Goal: Information Seeking & Learning: Learn about a topic

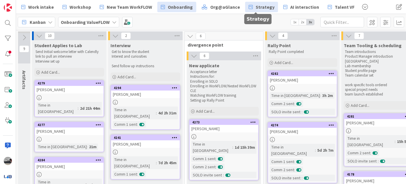
click at [261, 5] on span "Strategy" at bounding box center [265, 6] width 19 height 7
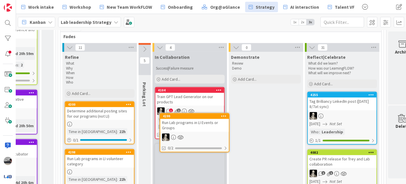
scroll to position [182, 479]
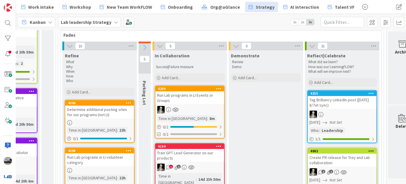
click at [195, 99] on div "Run Lab programs in LI Events or Groups" at bounding box center [190, 97] width 69 height 13
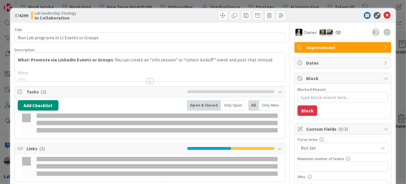
type textarea "x"
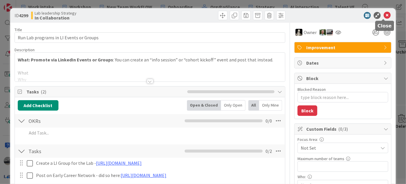
click at [384, 14] on icon at bounding box center [387, 15] width 7 height 7
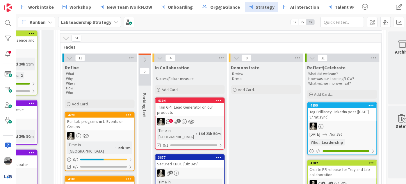
scroll to position [127, 479]
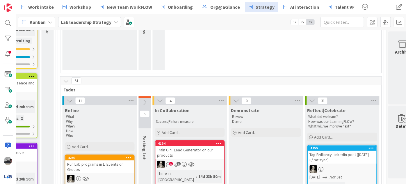
click at [69, 97] on icon at bounding box center [70, 100] width 6 height 6
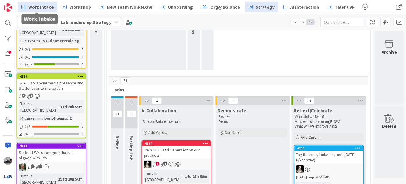
click at [36, 8] on span "Work intake" at bounding box center [41, 6] width 26 height 7
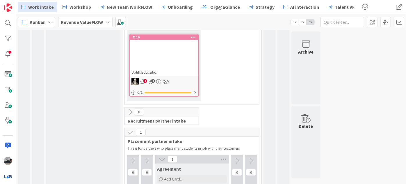
scroll to position [264, 0]
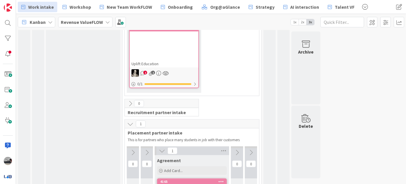
click at [130, 122] on icon at bounding box center [130, 124] width 6 height 6
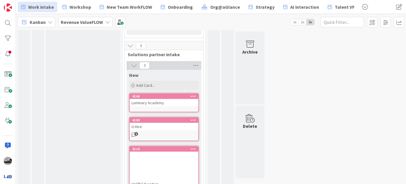
scroll to position [142, 0]
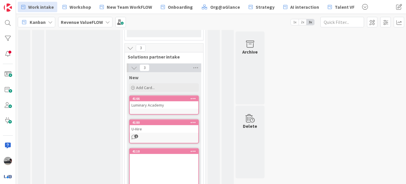
click at [134, 67] on icon at bounding box center [134, 68] width 6 height 6
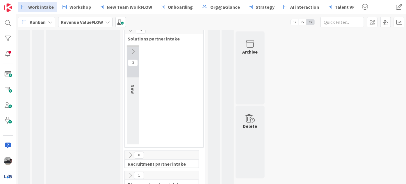
scroll to position [169, 0]
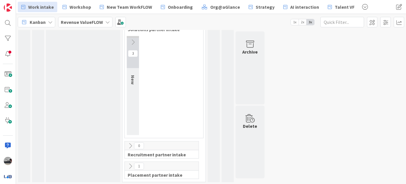
click at [131, 145] on icon at bounding box center [130, 146] width 6 height 6
click at [130, 144] on icon at bounding box center [130, 146] width 6 height 6
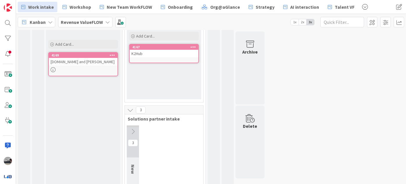
scroll to position [63, 0]
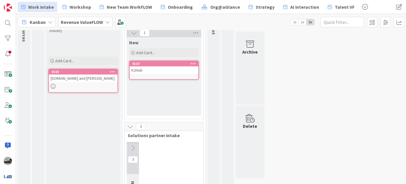
click at [133, 147] on icon at bounding box center [133, 148] width 6 height 6
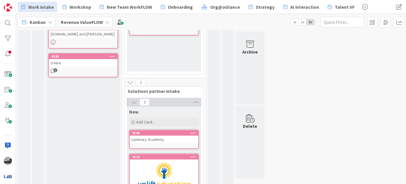
scroll to position [40, 0]
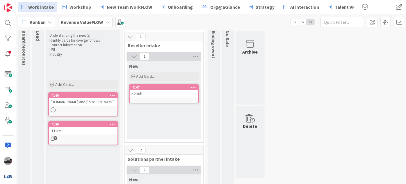
click at [132, 149] on icon at bounding box center [130, 150] width 6 height 6
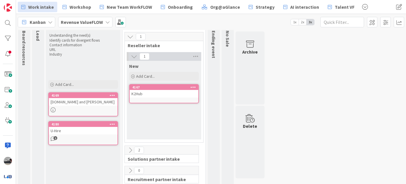
click at [129, 34] on icon at bounding box center [130, 36] width 6 height 6
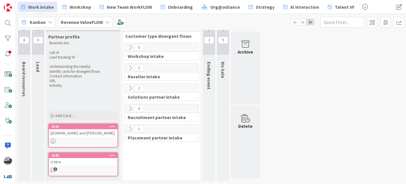
scroll to position [8, 0]
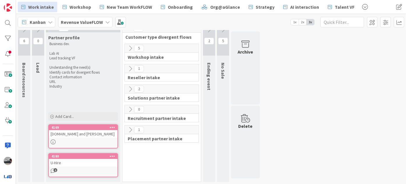
click at [88, 25] on span "Revenue ValueFLOW" at bounding box center [82, 22] width 42 height 7
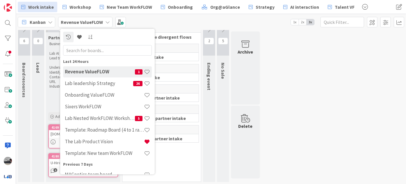
click at [94, 52] on input "text" at bounding box center [107, 50] width 89 height 10
type input "f"
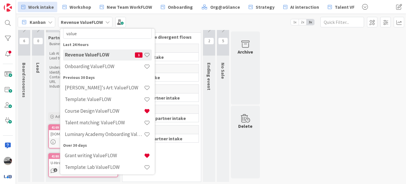
scroll to position [26, 0]
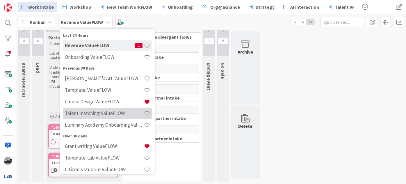
type input "value"
click at [107, 114] on h4 "Talent matching: ValueFLOW" at bounding box center [104, 113] width 79 height 6
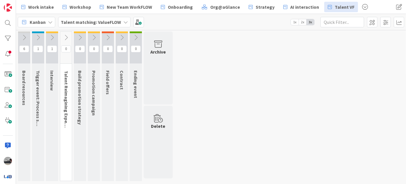
click at [125, 38] on button at bounding box center [122, 37] width 12 height 9
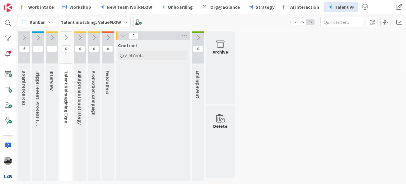
click at [107, 34] on icon at bounding box center [108, 37] width 6 height 6
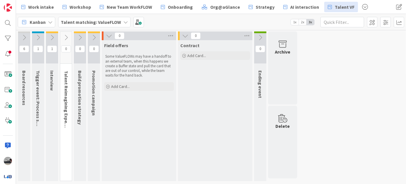
click at [96, 38] on icon at bounding box center [94, 37] width 6 height 6
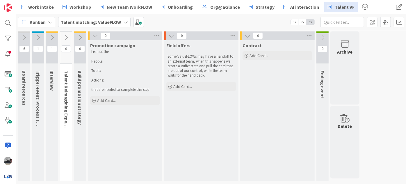
click at [82, 38] on icon at bounding box center [80, 37] width 6 height 6
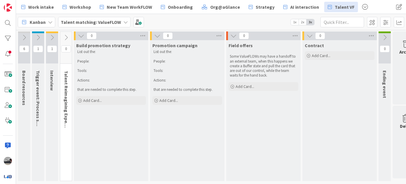
click at [67, 37] on icon at bounding box center [66, 37] width 6 height 6
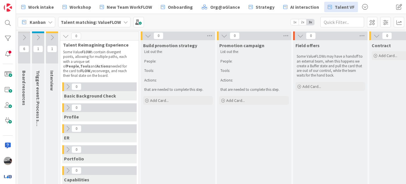
click at [51, 36] on icon at bounding box center [52, 37] width 6 height 6
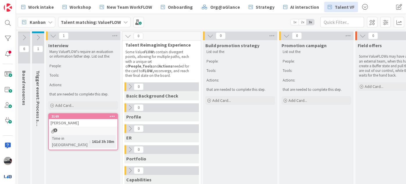
click at [40, 37] on icon at bounding box center [38, 37] width 6 height 6
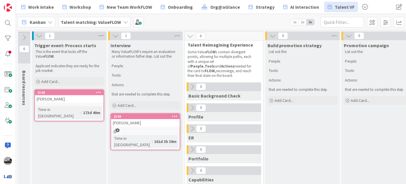
click at [118, 22] on b "Talent matching: ValueFLOW" at bounding box center [91, 22] width 60 height 6
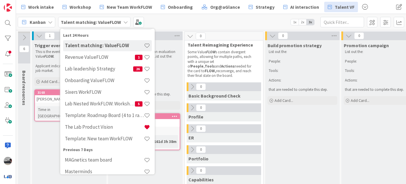
scroll to position [16, 0]
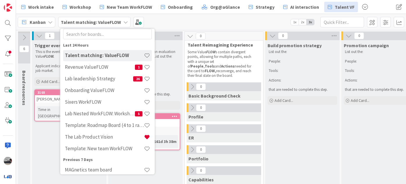
click at [114, 33] on input "text" at bounding box center [107, 34] width 89 height 10
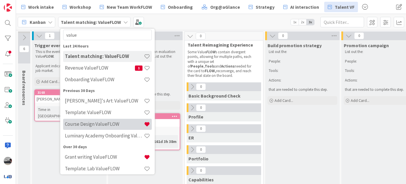
scroll to position [0, 0]
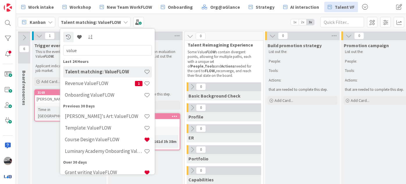
type input "value"
click at [230, 25] on div "Kanban Talent matching: ValueFLOW value Last 24 Hours Talent matching: ValueFLO…" at bounding box center [211, 22] width 390 height 16
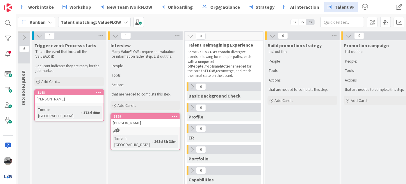
click at [109, 17] on div "Talent matching: ValueFLOW" at bounding box center [94, 22] width 72 height 10
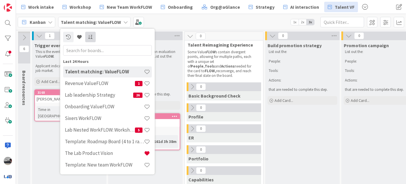
click at [91, 47] on input "text" at bounding box center [107, 50] width 89 height 10
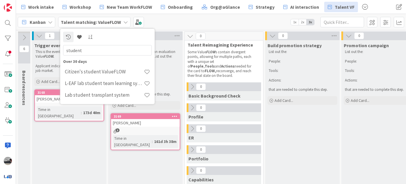
type input "student"
click at [208, 23] on div "Kanban Talent matching: ValueFLOW student Over 30 days Citizen's student ValueF…" at bounding box center [211, 22] width 390 height 16
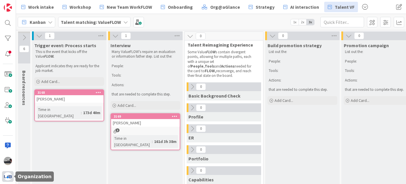
click at [5, 175] on img at bounding box center [8, 176] width 8 height 8
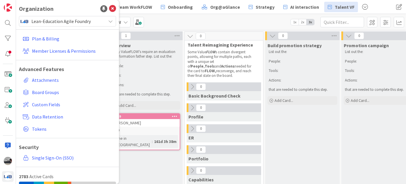
click at [188, 43] on span "Talent Reimagining Experience" at bounding box center [222, 45] width 68 height 6
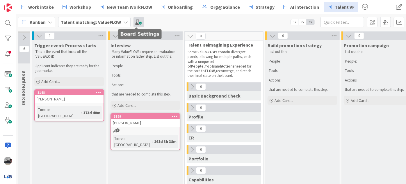
click at [135, 21] on span at bounding box center [139, 22] width 10 height 10
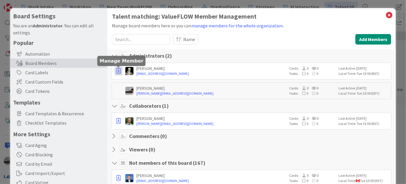
click at [117, 70] on icon "button" at bounding box center [118, 71] width 4 height 6
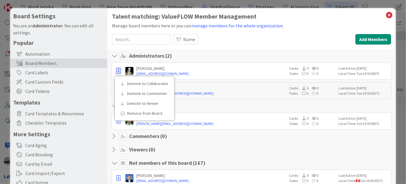
click at [188, 68] on div "[PERSON_NAME]" at bounding box center [211, 68] width 150 height 5
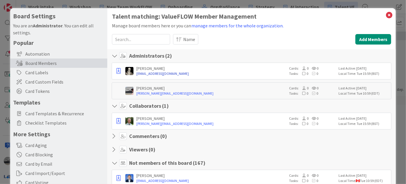
click at [148, 73] on link "[EMAIL_ADDRESS][DOMAIN_NAME]" at bounding box center [211, 73] width 150 height 5
click at [299, 35] on div "Name" at bounding box center [263, 39] width 180 height 10
click at [386, 14] on icon at bounding box center [390, 15] width 8 height 8
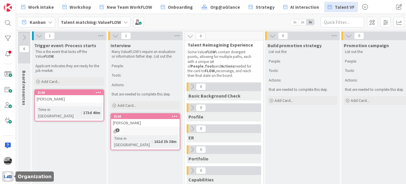
click at [9, 178] on img at bounding box center [8, 176] width 8 height 8
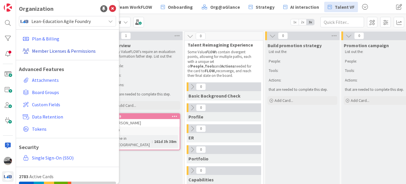
click at [70, 53] on link "Member Licenses & Permissions" at bounding box center [68, 51] width 96 height 10
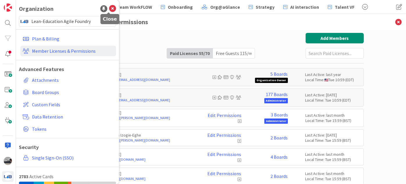
click at [109, 7] on icon at bounding box center [112, 8] width 7 height 7
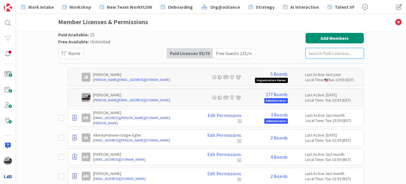
click at [312, 53] on input "text" at bounding box center [335, 53] width 58 height 10
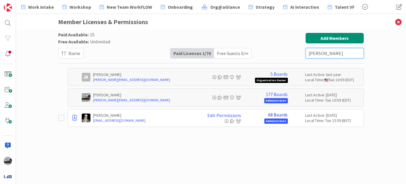
type input "[PERSON_NAME]"
click at [279, 114] on link "68 Boards" at bounding box center [278, 114] width 19 height 5
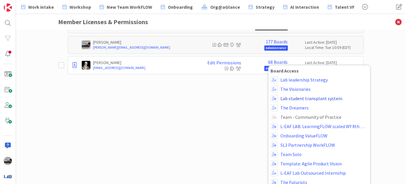
click at [317, 97] on link "Lab student transplant system" at bounding box center [312, 98] width 62 height 5
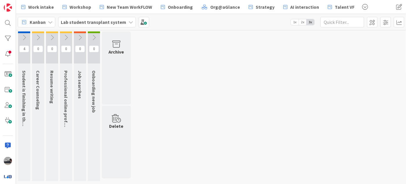
click at [22, 36] on icon at bounding box center [24, 37] width 6 height 6
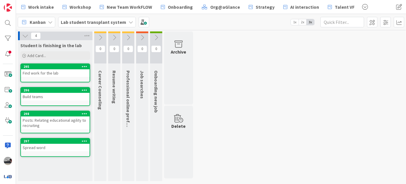
click at [98, 36] on icon at bounding box center [100, 37] width 6 height 6
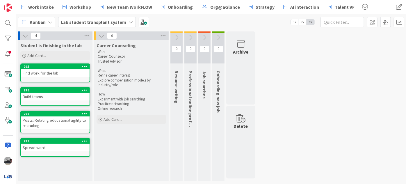
click at [178, 39] on icon at bounding box center [176, 37] width 6 height 6
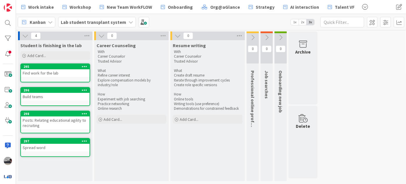
click at [254, 37] on icon at bounding box center [253, 37] width 6 height 6
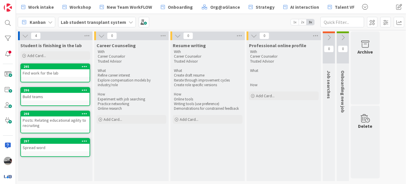
click at [331, 38] on icon at bounding box center [329, 37] width 6 height 6
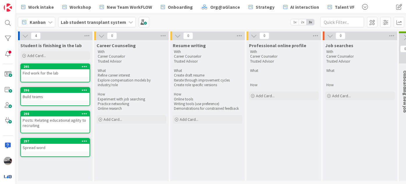
click at [119, 24] on b "Lab student transplant system" at bounding box center [93, 22] width 65 height 6
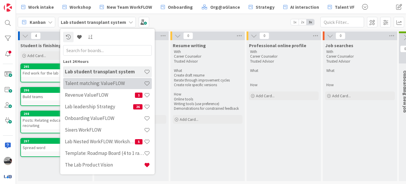
click at [113, 82] on h4 "Talent matching: ValueFLOW" at bounding box center [104, 83] width 79 height 6
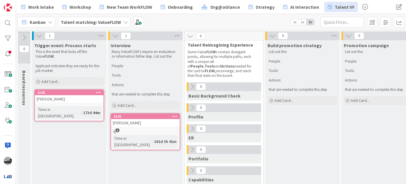
click at [24, 38] on icon at bounding box center [24, 37] width 6 height 6
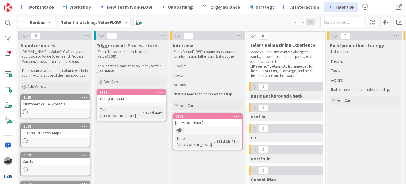
click at [123, 20] on icon at bounding box center [125, 22] width 5 height 5
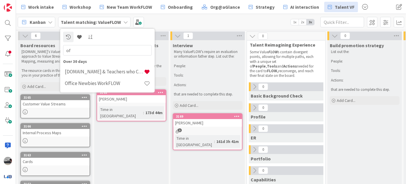
type input "o"
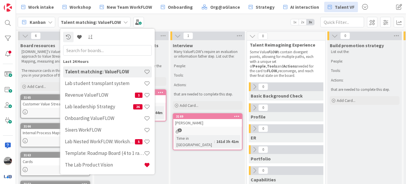
click at [219, 25] on div "Kanban Talent matching: ValueFLOW Last 24 Hours Talent matching: ValueFLOW Lab …" at bounding box center [211, 22] width 390 height 16
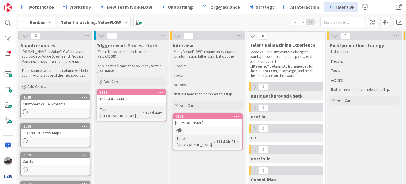
click at [119, 23] on div "Talent matching: ValueFLOW" at bounding box center [94, 22] width 72 height 10
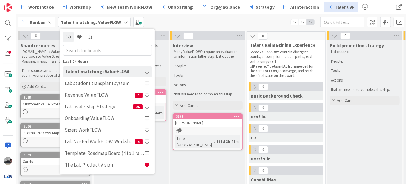
click at [109, 47] on input "text" at bounding box center [107, 50] width 89 height 10
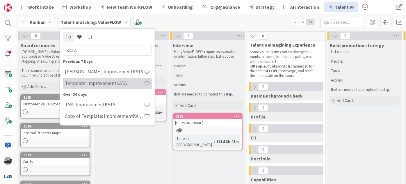
type input "KATA"
click at [116, 81] on h4 "Template: ImprovementKATA" at bounding box center [104, 83] width 79 height 6
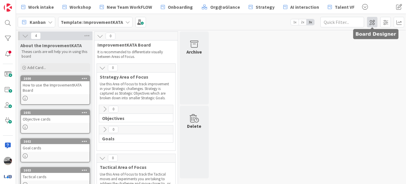
click at [374, 23] on span at bounding box center [372, 22] width 10 height 10
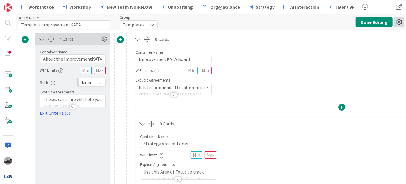
click at [396, 21] on icon at bounding box center [399, 22] width 10 height 10
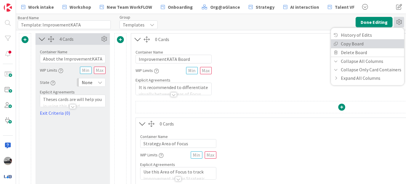
click at [363, 42] on link "Copy Board" at bounding box center [367, 43] width 73 height 8
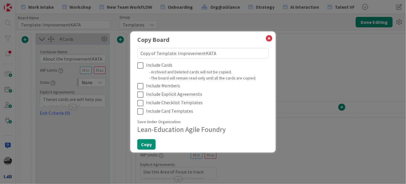
drag, startPoint x: 173, startPoint y: 53, endPoint x: 128, endPoint y: 59, distance: 45.5
click at [129, 59] on div "Copy Board Copy of Template: ImprovementKATA Include Cards - Archived and Delet…" at bounding box center [203, 92] width 406 height 184
type textarea "P: ImprovementKATA"
type textarea "x"
type textarea "Pi: ImprovementKATA"
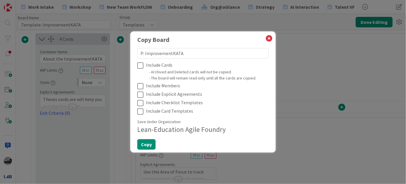
type textarea "x"
type textarea "Pin: ImprovementKATA"
type textarea "x"
type textarea "Pinn: ImprovementKATA"
type textarea "x"
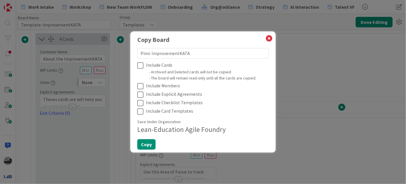
type textarea "Pinny: ImprovementKATA"
type textarea "x"
type textarea "Pinny': ImprovementKATA"
type textarea "x"
type textarea "Pinny's: ImprovementKATA"
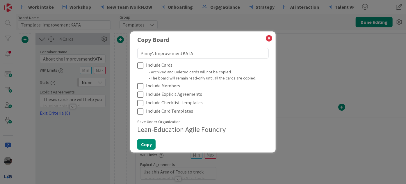
type textarea "x"
type textarea "Pinny's: ImprovementKATA"
click at [141, 67] on icon at bounding box center [141, 65] width 9 height 7
click at [140, 94] on icon at bounding box center [141, 94] width 9 height 7
click at [146, 144] on button "Copy" at bounding box center [146, 144] width 18 height 10
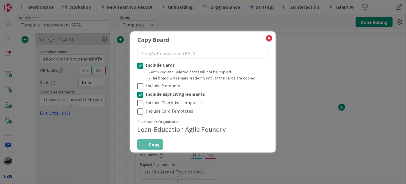
type textarea "x"
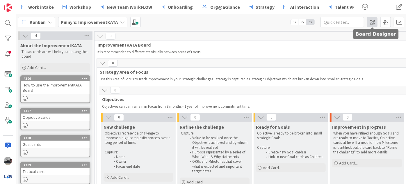
click at [374, 22] on span at bounding box center [372, 22] width 10 height 10
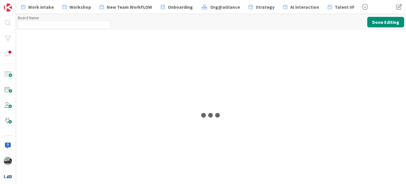
type input "Pinny's: ImprovementKATA"
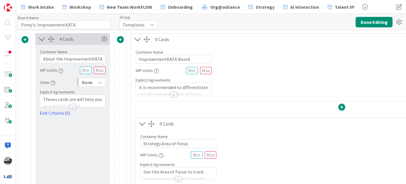
click at [146, 22] on div "Templates" at bounding box center [139, 24] width 38 height 9
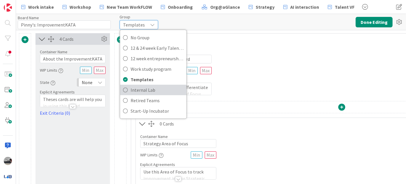
click at [161, 88] on span "Internal Lab" at bounding box center [157, 90] width 53 height 9
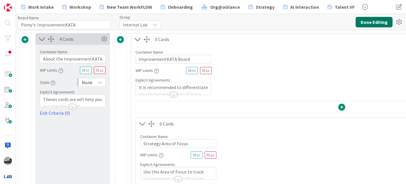
click at [370, 21] on button "Done Editing" at bounding box center [374, 22] width 37 height 10
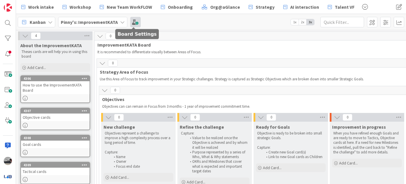
click at [136, 24] on span at bounding box center [135, 22] width 10 height 10
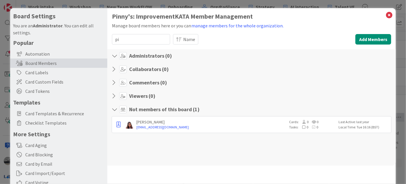
type input "p"
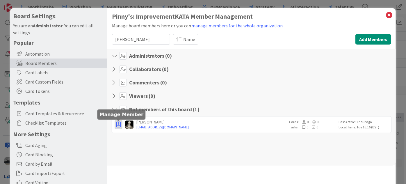
type input "[PERSON_NAME]"
click at [118, 123] on icon "button" at bounding box center [118, 125] width 4 height 6
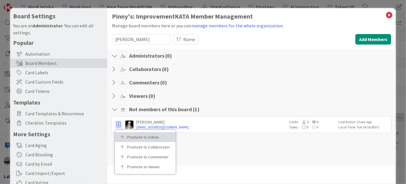
click at [128, 133] on link "Promote to Admin" at bounding box center [145, 137] width 61 height 10
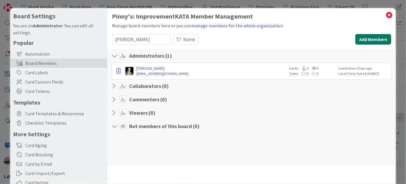
click at [367, 38] on button "Add Members" at bounding box center [374, 39] width 36 height 10
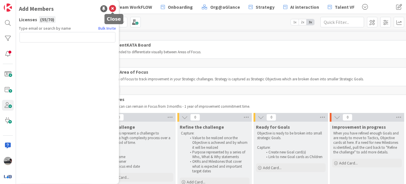
click at [114, 8] on icon at bounding box center [112, 8] width 7 height 7
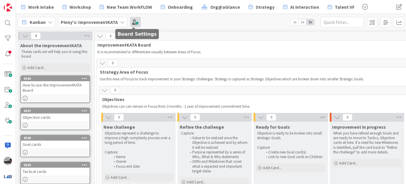
click at [133, 22] on span at bounding box center [135, 22] width 10 height 10
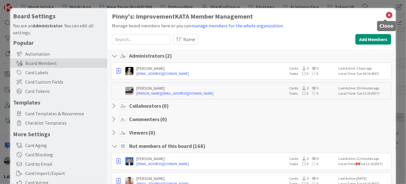
click at [387, 15] on icon at bounding box center [390, 15] width 8 height 8
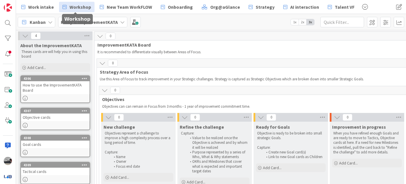
click at [81, 6] on span "Workshop" at bounding box center [81, 6] width 22 height 7
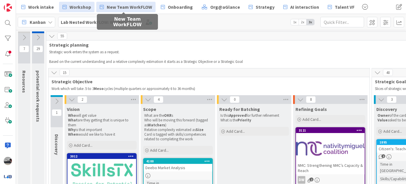
click at [142, 3] on span "New Team WorkFLOW" at bounding box center [129, 6] width 45 height 7
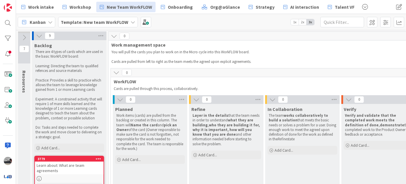
click at [120, 98] on icon at bounding box center [120, 99] width 6 height 6
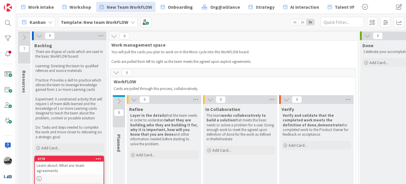
click at [138, 98] on button at bounding box center [134, 100] width 8 height 8
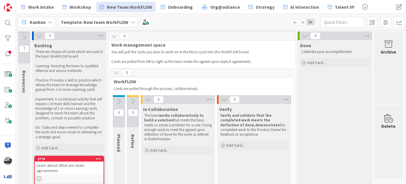
click at [144, 97] on button at bounding box center [148, 100] width 8 height 8
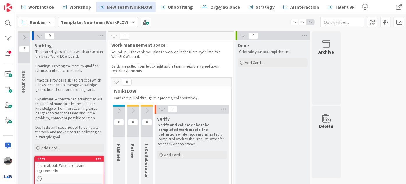
click at [164, 107] on icon at bounding box center [162, 109] width 6 height 6
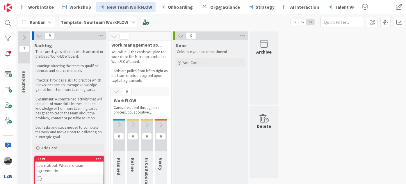
click at [40, 34] on icon at bounding box center [39, 36] width 6 height 6
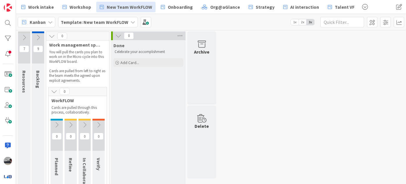
click at [58, 124] on icon at bounding box center [57, 125] width 6 height 6
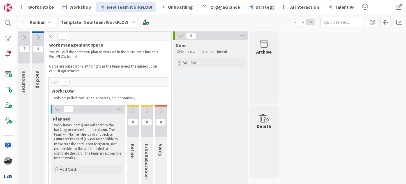
click at [133, 109] on icon at bounding box center [133, 111] width 6 height 6
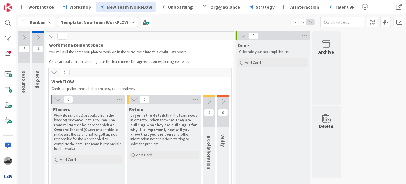
click at [209, 98] on icon at bounding box center [209, 101] width 6 height 6
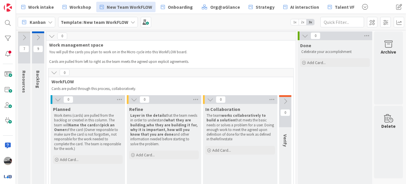
click at [282, 97] on button at bounding box center [285, 101] width 12 height 9
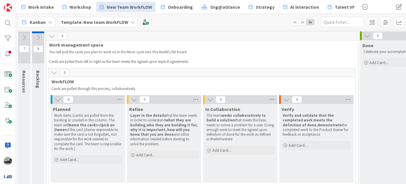
click at [285, 97] on icon at bounding box center [286, 99] width 6 height 6
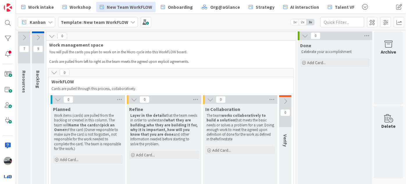
click at [212, 99] on icon at bounding box center [210, 99] width 6 height 6
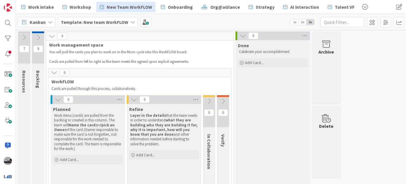
click at [137, 98] on button at bounding box center [134, 100] width 8 height 8
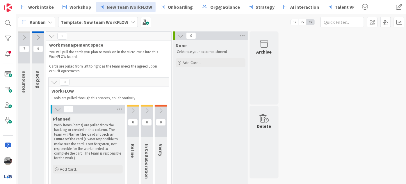
click at [55, 109] on icon at bounding box center [58, 109] width 6 height 6
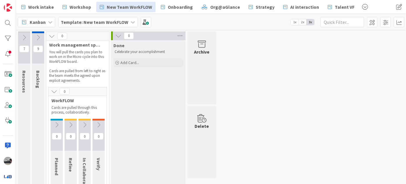
click at [39, 33] on button at bounding box center [38, 37] width 12 height 9
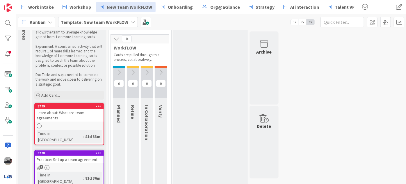
scroll to position [79, 0]
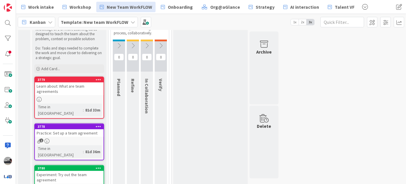
click at [76, 82] on div "Learn about: What are team agreements" at bounding box center [69, 88] width 69 height 13
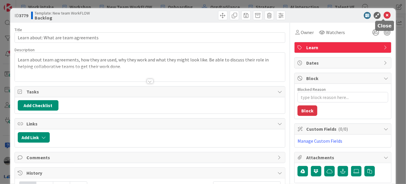
click at [384, 13] on icon at bounding box center [387, 15] width 7 height 7
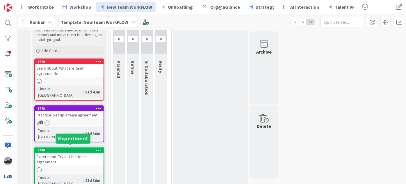
scroll to position [106, 0]
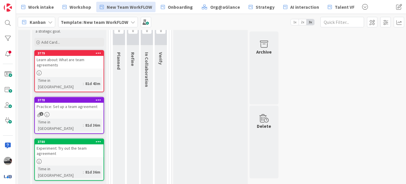
click at [74, 103] on div "Practice: Set up a team agreement" at bounding box center [69, 107] width 69 height 8
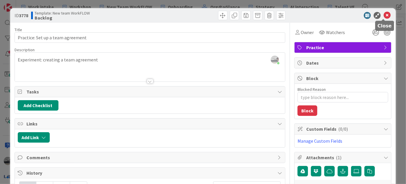
click at [384, 15] on icon at bounding box center [387, 15] width 7 height 7
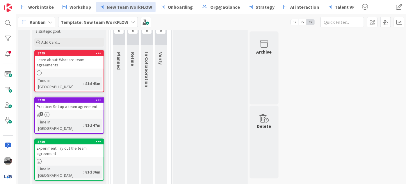
click at [59, 144] on div "Experiment: Try out the team agreement" at bounding box center [69, 150] width 69 height 13
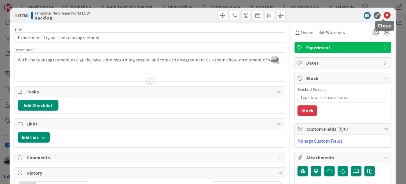
click at [384, 15] on icon at bounding box center [387, 15] width 7 height 7
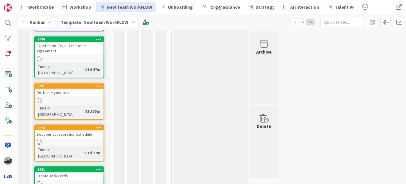
scroll to position [212, 0]
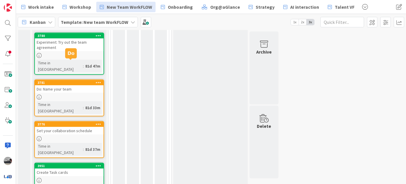
click at [59, 81] on div "3781" at bounding box center [71, 83] width 66 height 4
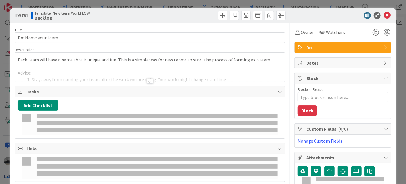
type textarea "x"
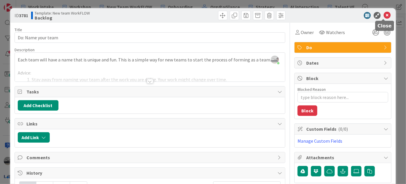
click at [384, 14] on icon at bounding box center [387, 15] width 7 height 7
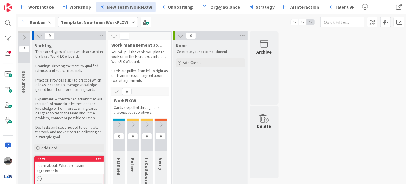
click at [39, 37] on icon at bounding box center [39, 36] width 6 height 6
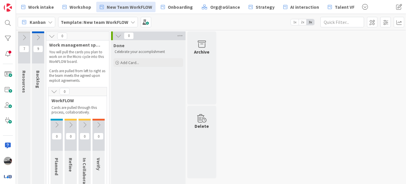
click at [38, 37] on icon at bounding box center [38, 37] width 6 height 6
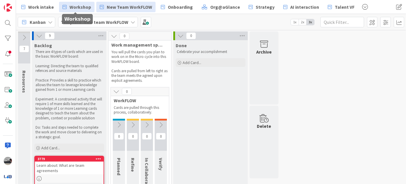
click at [77, 5] on span "Workshop" at bounding box center [81, 6] width 22 height 7
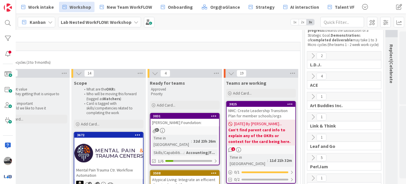
scroll to position [26, 483]
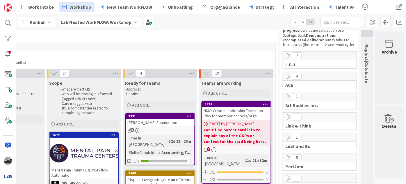
click at [134, 23] on icon at bounding box center [136, 22] width 5 height 5
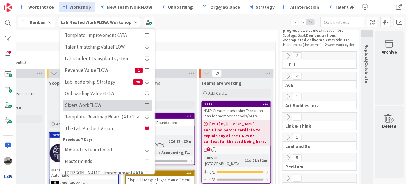
scroll to position [79, 0]
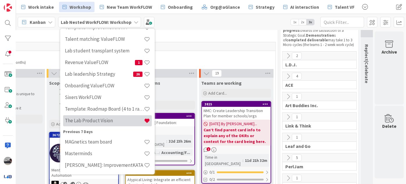
click at [109, 123] on h4 "The Lab Product Vision" at bounding box center [104, 121] width 79 height 6
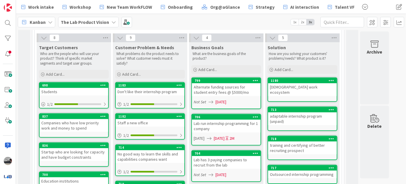
scroll to position [132, 0]
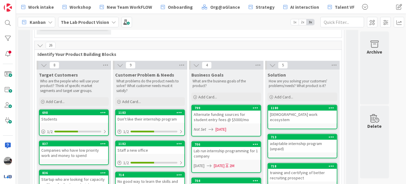
drag, startPoint x: 93, startPoint y: 17, endPoint x: 89, endPoint y: 24, distance: 7.7
click at [93, 18] on div "The Lab Product Vision" at bounding box center [88, 22] width 61 height 10
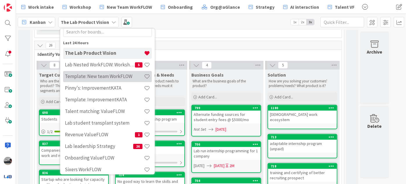
scroll to position [53, 0]
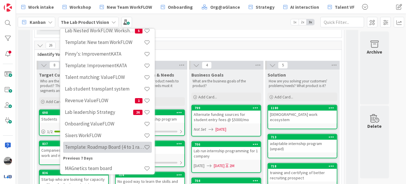
click at [121, 150] on h4 "Template: Roadmap Board (4 to 1 ratio or Annual/Quarterly view)" at bounding box center [104, 147] width 79 height 6
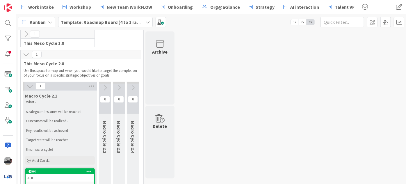
scroll to position [79, 0]
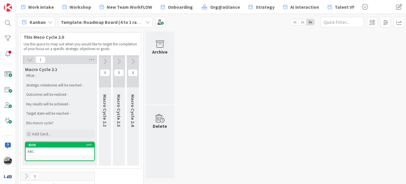
click at [117, 58] on icon at bounding box center [119, 61] width 6 height 6
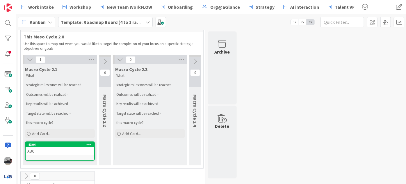
click at [198, 57] on button at bounding box center [195, 61] width 12 height 9
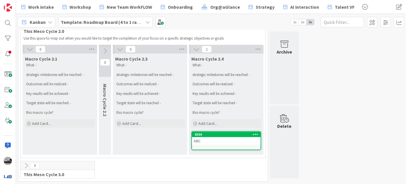
scroll to position [75, 0]
click at [23, 166] on icon at bounding box center [26, 166] width 6 height 6
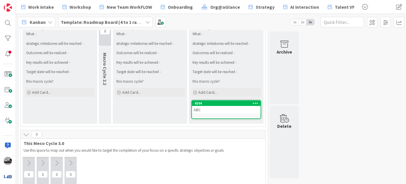
scroll to position [155, 0]
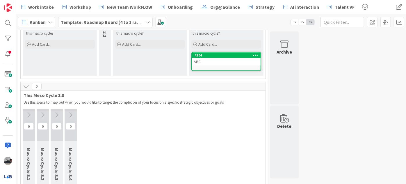
click at [27, 116] on icon at bounding box center [29, 115] width 6 height 6
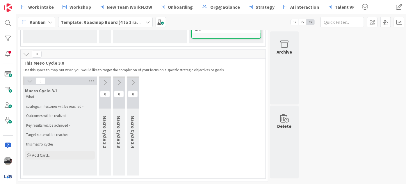
scroll to position [81, 0]
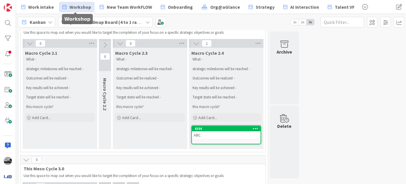
click at [76, 7] on span "Workshop" at bounding box center [81, 6] width 22 height 7
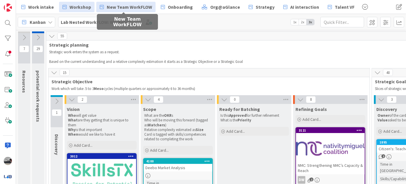
click at [116, 6] on span "New Team WorkFLOW" at bounding box center [129, 6] width 45 height 7
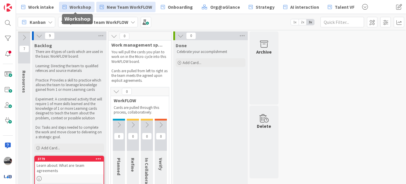
click at [75, 8] on span "Workshop" at bounding box center [81, 6] width 22 height 7
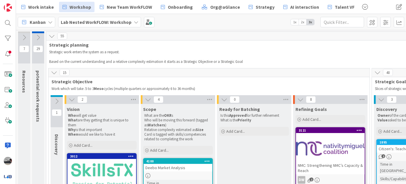
click at [117, 22] on b "Lab Nested WorkFLOW: Workshop" at bounding box center [96, 22] width 71 height 6
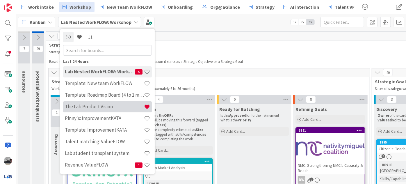
click at [99, 103] on div "The Lab Product Vision" at bounding box center [107, 106] width 89 height 11
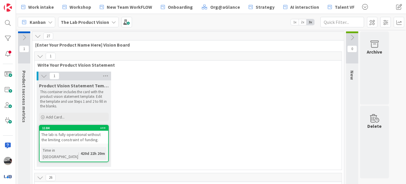
click at [23, 38] on icon at bounding box center [24, 37] width 6 height 6
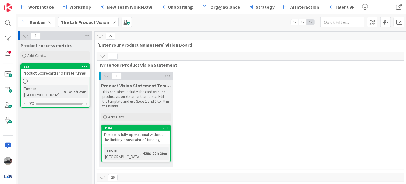
click at [96, 22] on b "The Lab Product Vision" at bounding box center [85, 22] width 48 height 6
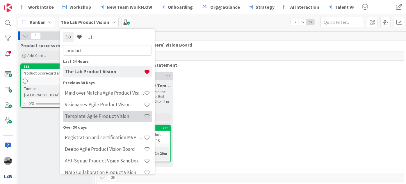
type input "product"
click at [101, 119] on h4 "Template: Agile Product Vision" at bounding box center [104, 116] width 79 height 6
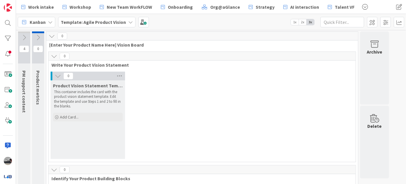
click at [26, 40] on icon at bounding box center [24, 37] width 6 height 6
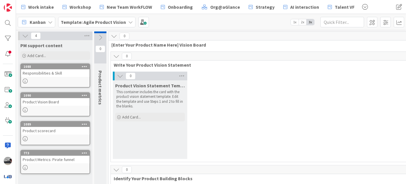
click at [55, 76] on div "Responsibilities & Skill" at bounding box center [55, 73] width 69 height 8
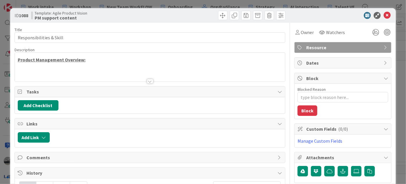
click at [150, 84] on div "Title 24 / 128 Responsibilities & Skill Description Product Management Overview…" at bounding box center [150, 131] width 271 height 216
click at [150, 82] on div at bounding box center [150, 81] width 6 height 5
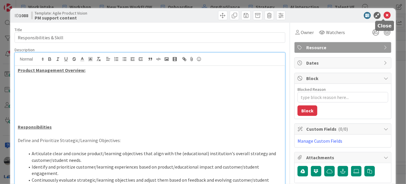
click at [386, 15] on icon at bounding box center [387, 15] width 7 height 7
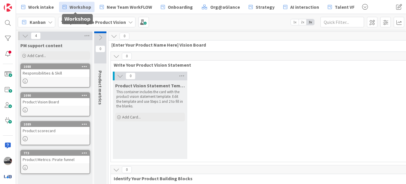
click at [70, 6] on span "Workshop" at bounding box center [81, 6] width 22 height 7
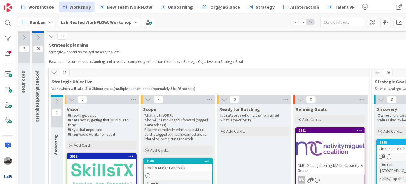
click at [22, 34] on icon at bounding box center [24, 37] width 6 height 6
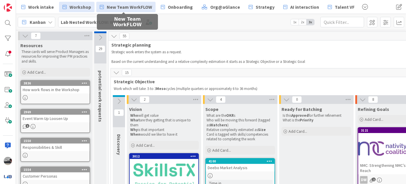
click at [124, 5] on span "New Team WorkFLOW" at bounding box center [129, 6] width 45 height 7
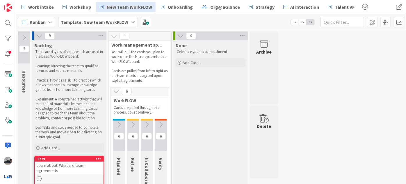
click at [22, 37] on icon at bounding box center [24, 37] width 6 height 6
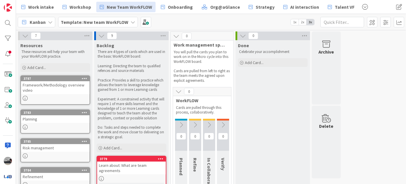
click at [57, 86] on div "Framework/Methodology overview video" at bounding box center [55, 87] width 69 height 13
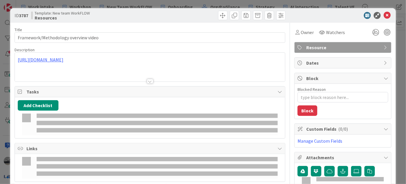
type textarea "x"
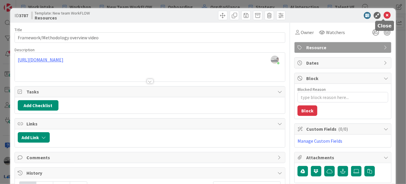
click at [384, 16] on icon at bounding box center [387, 15] width 7 height 7
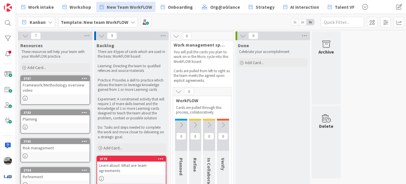
click at [24, 33] on icon at bounding box center [25, 36] width 6 height 6
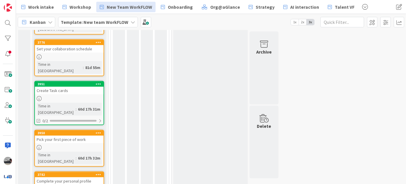
scroll to position [306, 0]
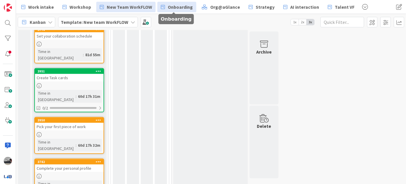
click at [170, 11] on link "Onboarding" at bounding box center [176, 7] width 39 height 10
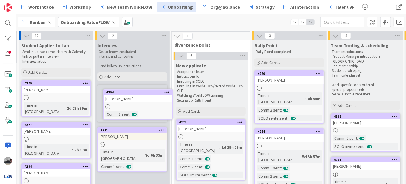
scroll to position [0, 12]
